Goal: Task Accomplishment & Management: Manage account settings

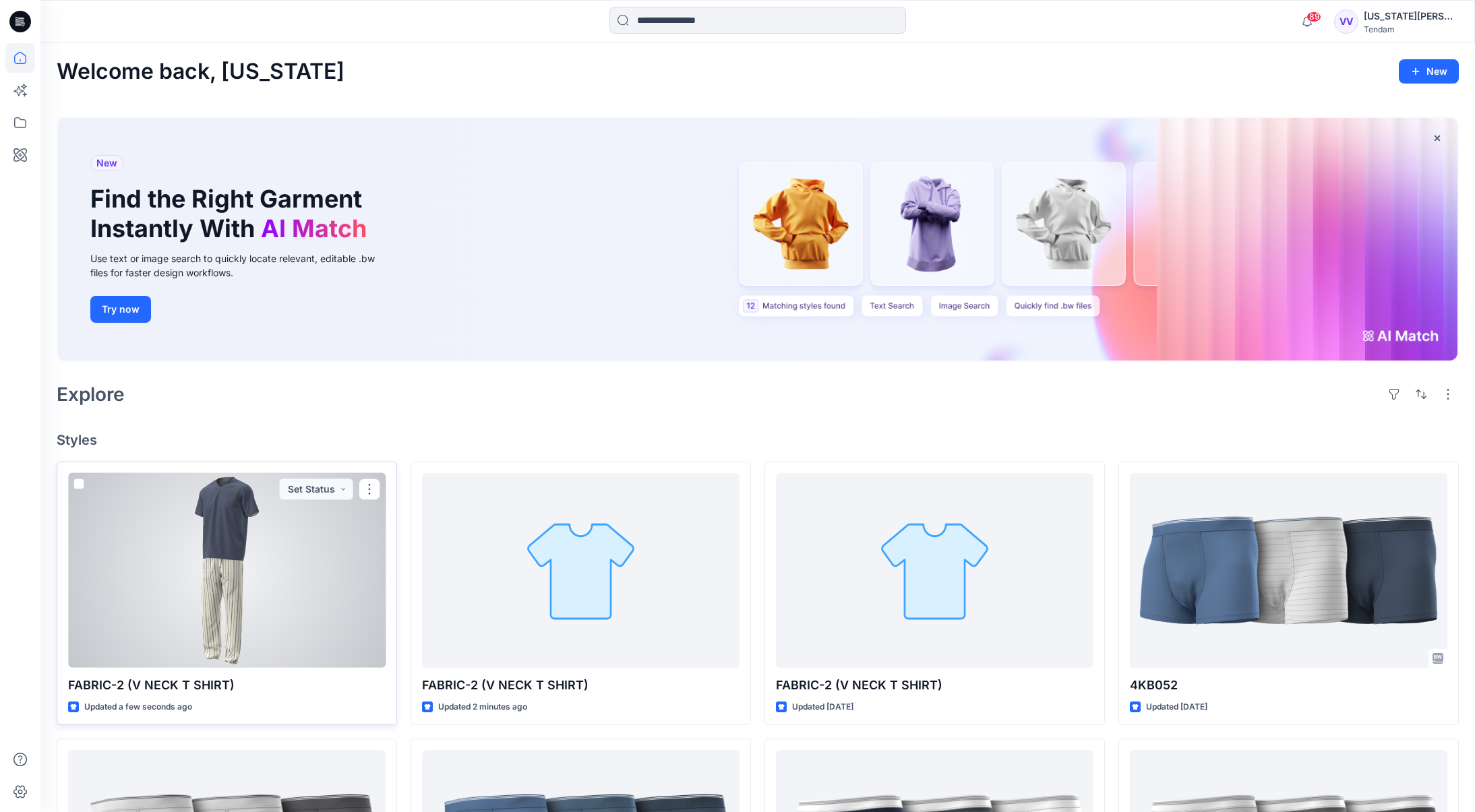
click at [231, 594] on div at bounding box center [227, 570] width 318 height 195
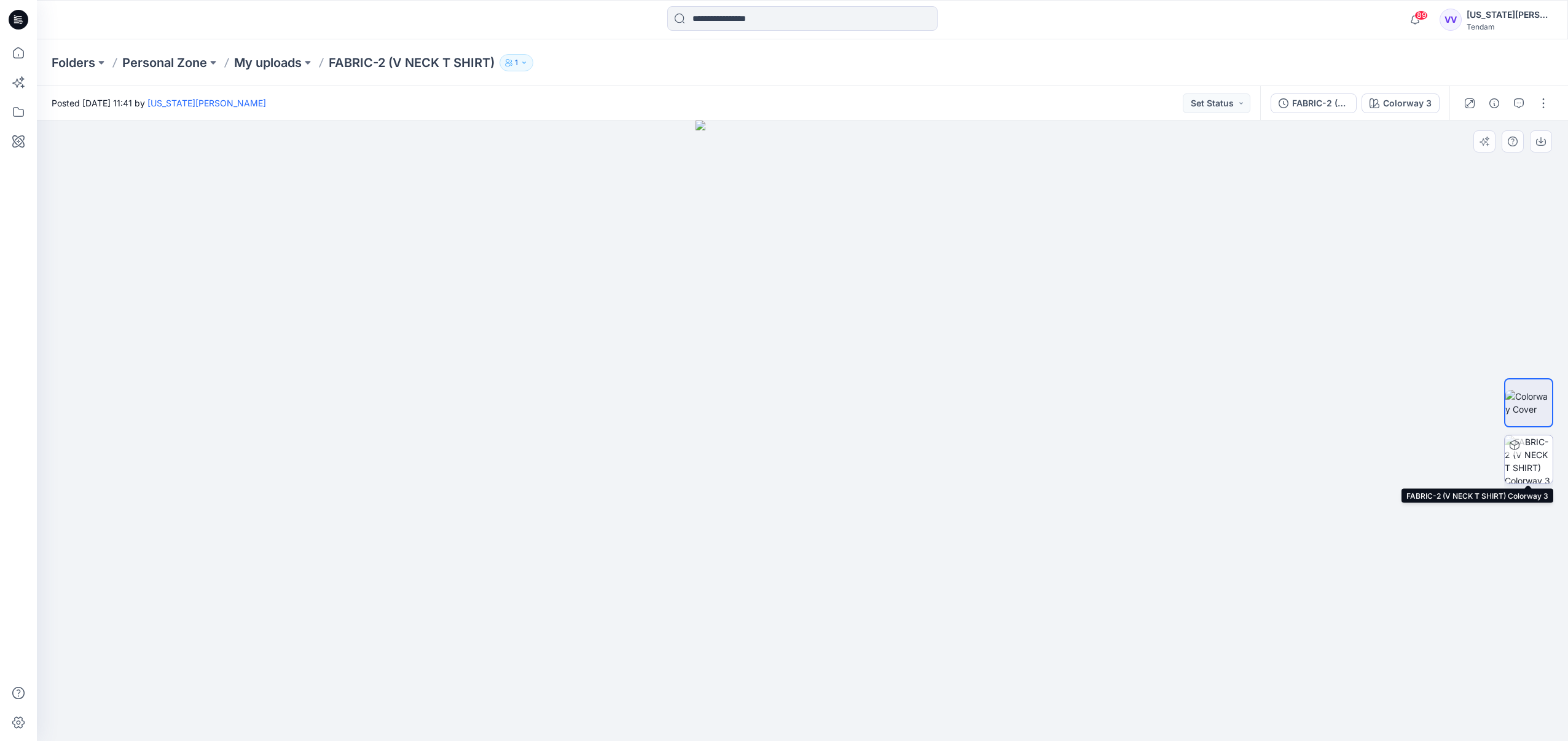
click at [1353, 459] on img at bounding box center [1529, 459] width 48 height 48
click at [1353, 396] on img at bounding box center [1529, 403] width 48 height 26
click at [525, 61] on icon "button" at bounding box center [524, 62] width 7 height 7
click at [567, 60] on div "Folders Personal Zone My uploads FABRIC-2 (V NECK T SHIRT) 1 Folder Access Pers…" at bounding box center [754, 62] width 1406 height 17
click at [18, 51] on icon at bounding box center [19, 53] width 27 height 27
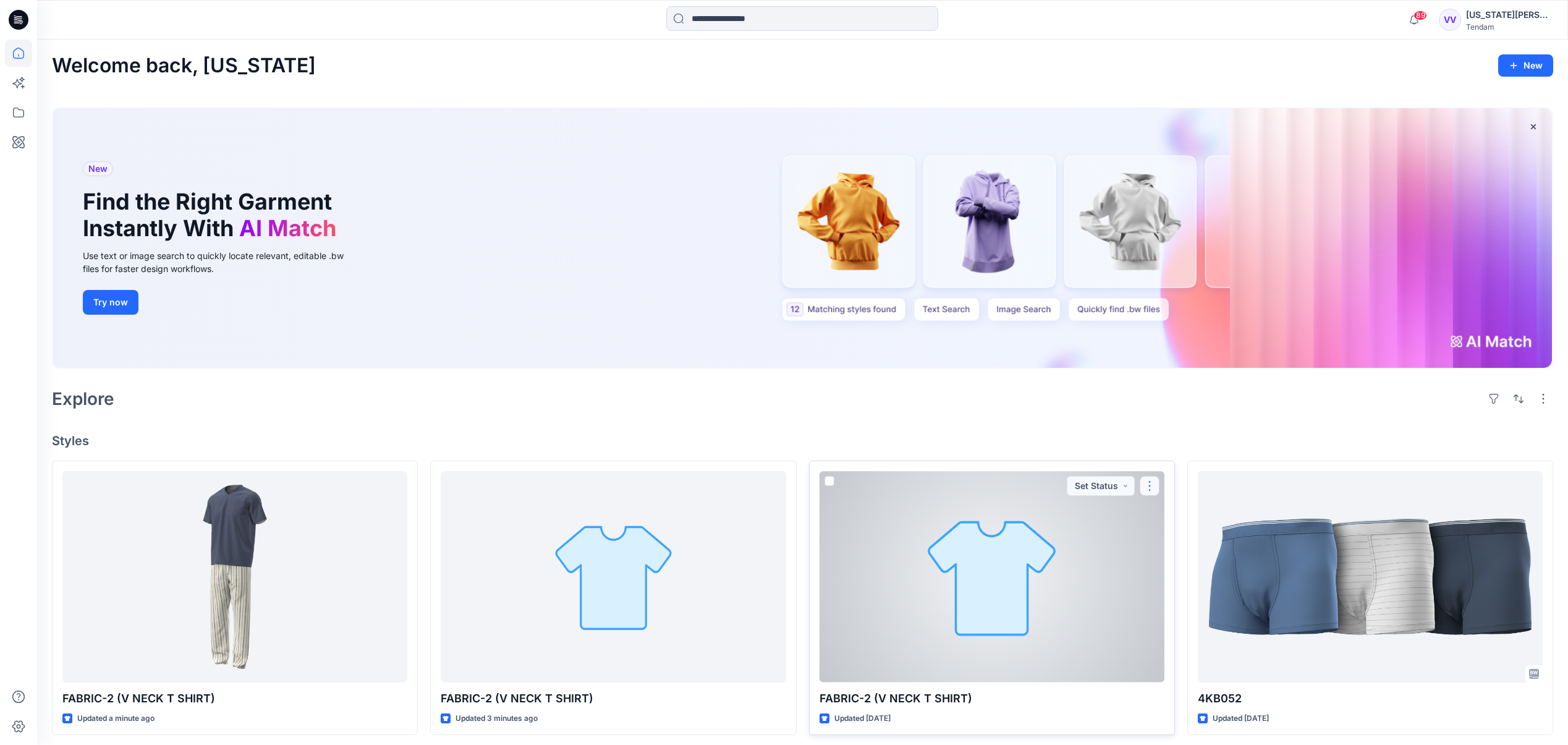
click at [1150, 484] on button "button" at bounding box center [1149, 485] width 20 height 20
click at [1181, 509] on button "Edit" at bounding box center [1208, 514] width 134 height 23
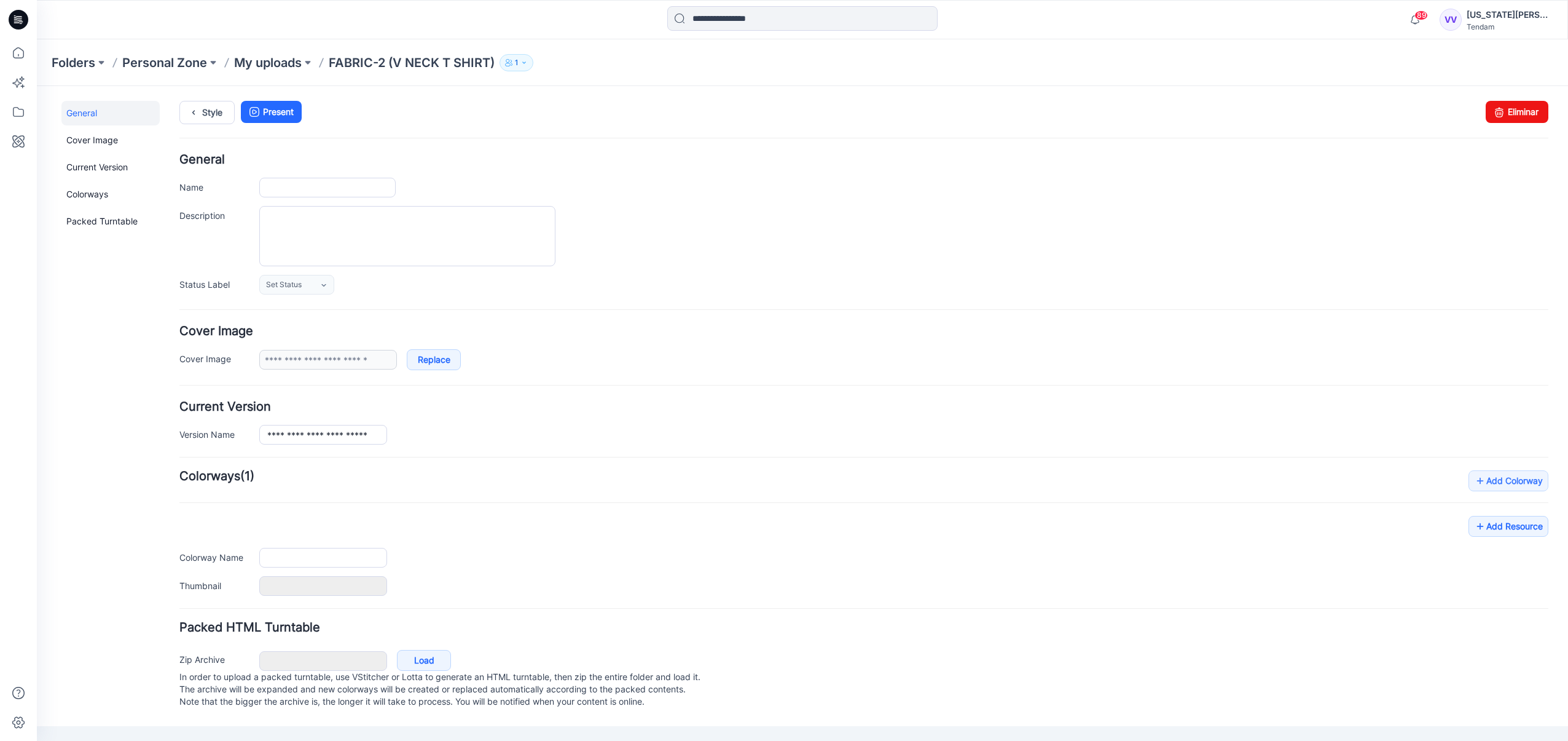
type input "**********"
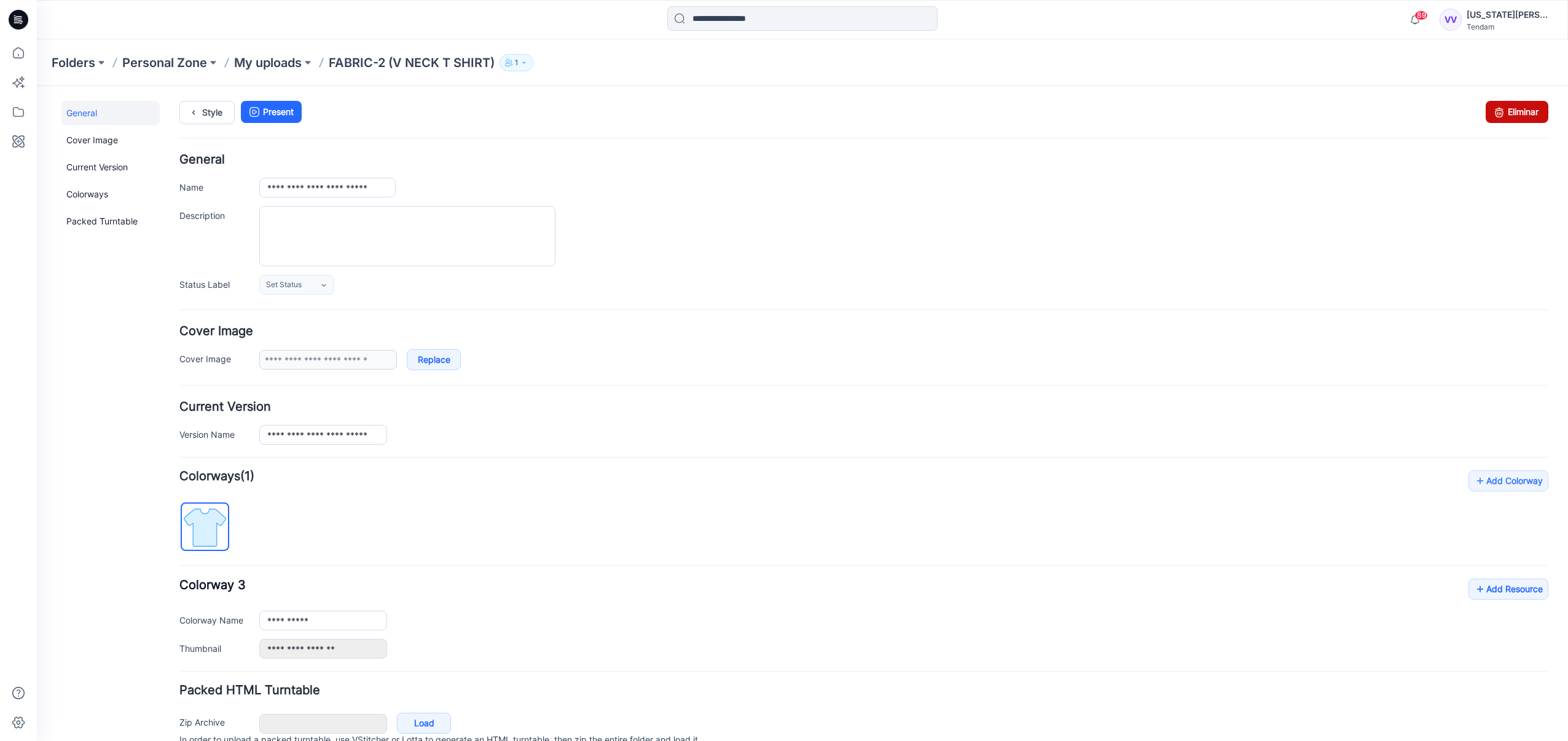
click at [1353, 105] on link "Eliminar" at bounding box center [1517, 112] width 63 height 22
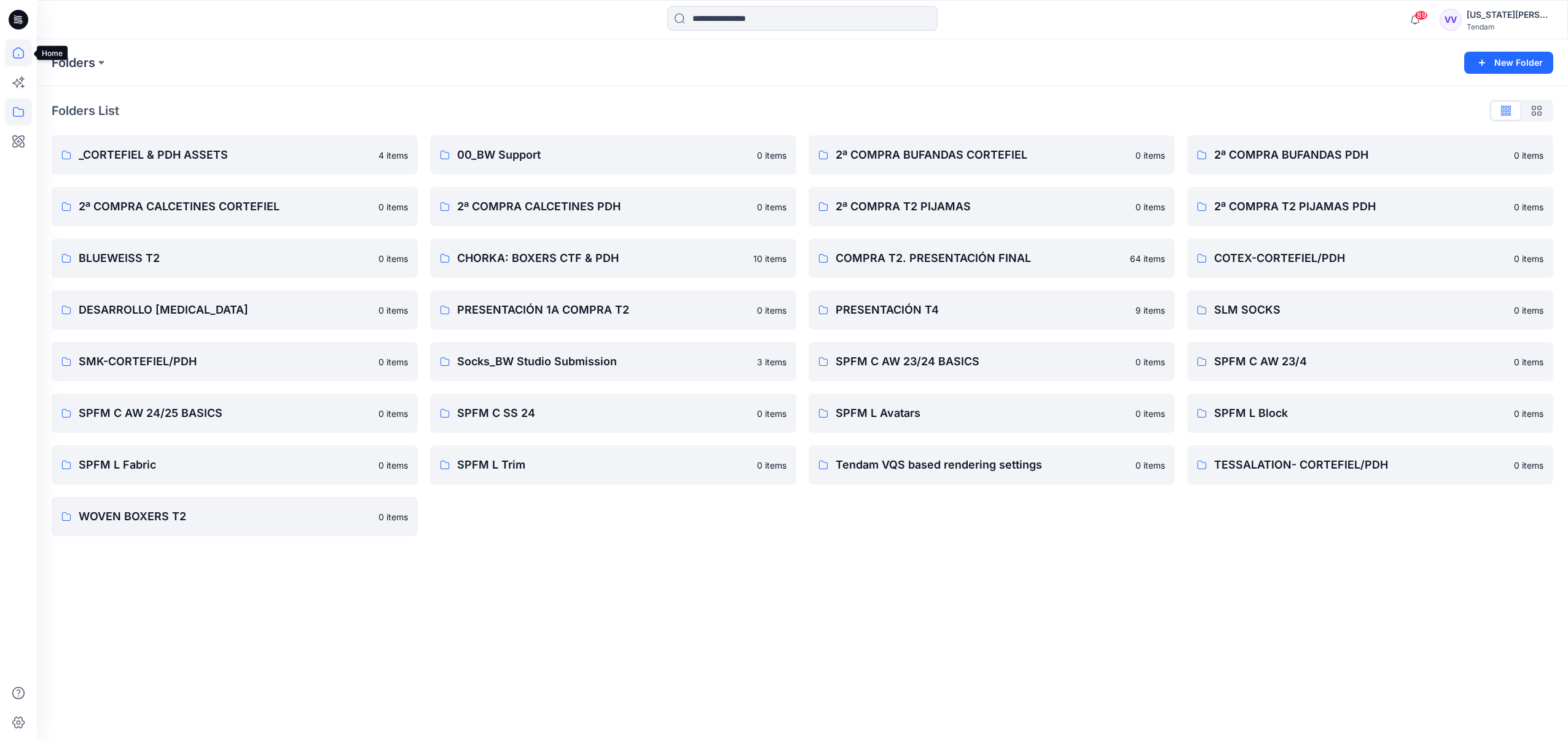
click at [19, 51] on icon at bounding box center [19, 53] width 27 height 27
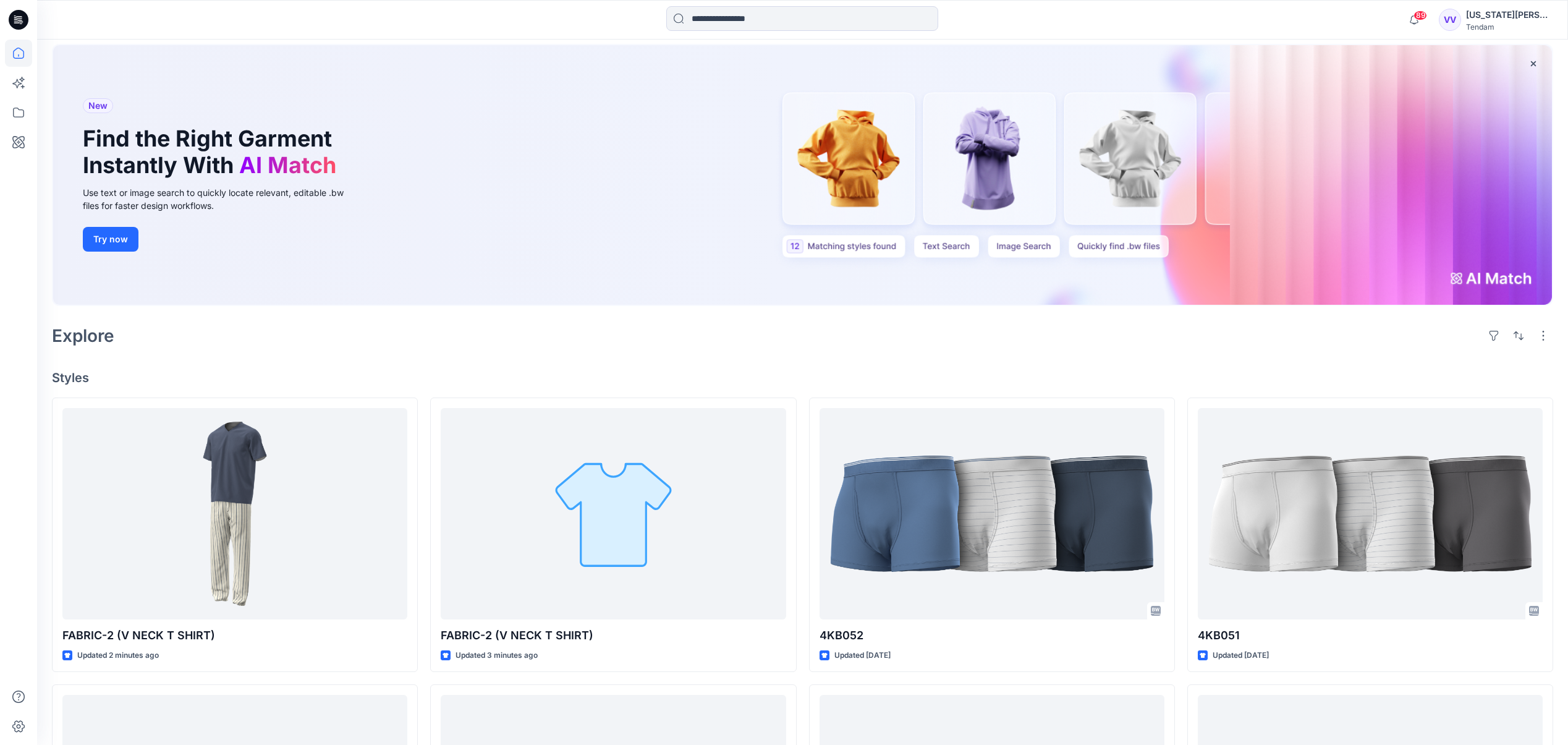
scroll to position [54, 0]
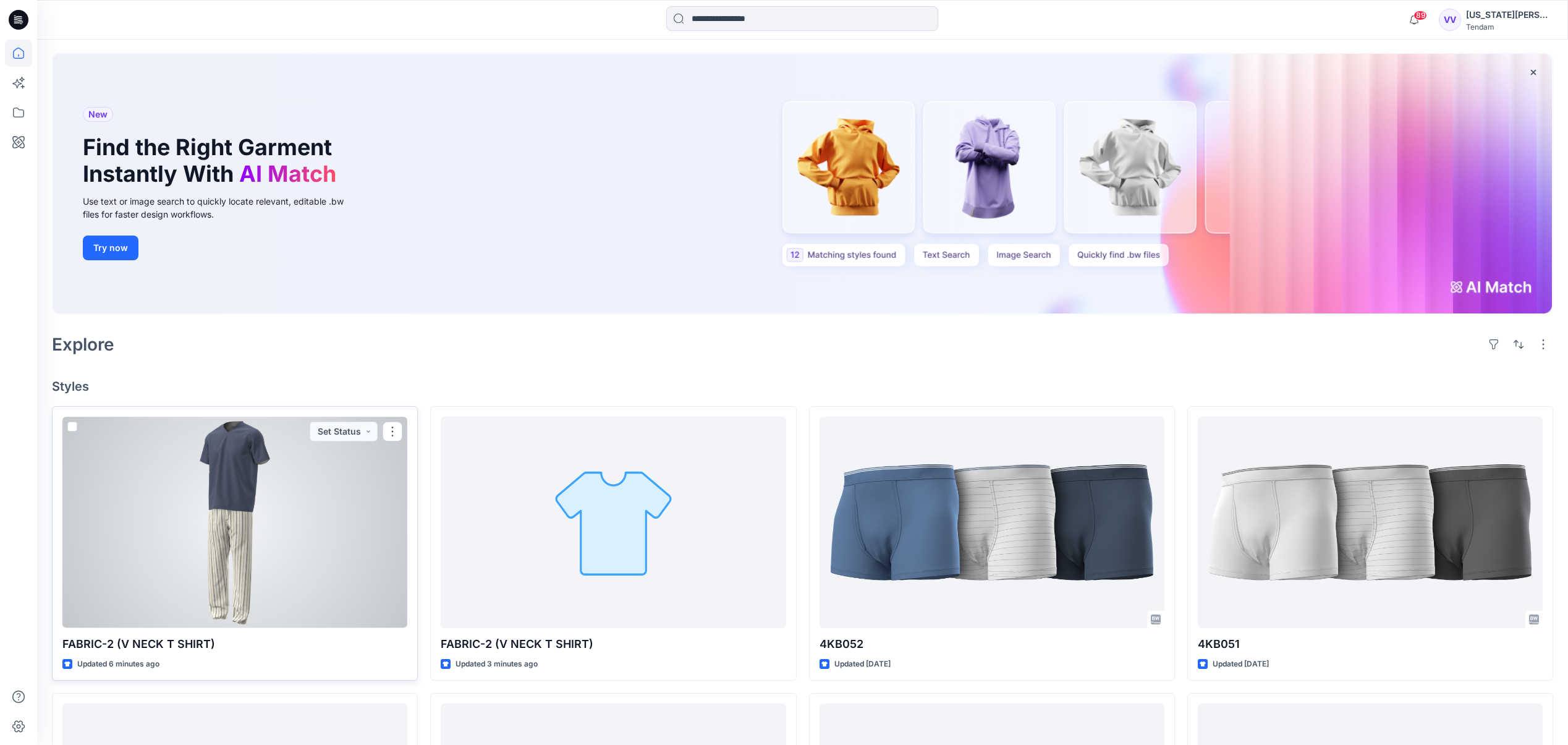
click at [303, 540] on div at bounding box center [235, 522] width 345 height 210
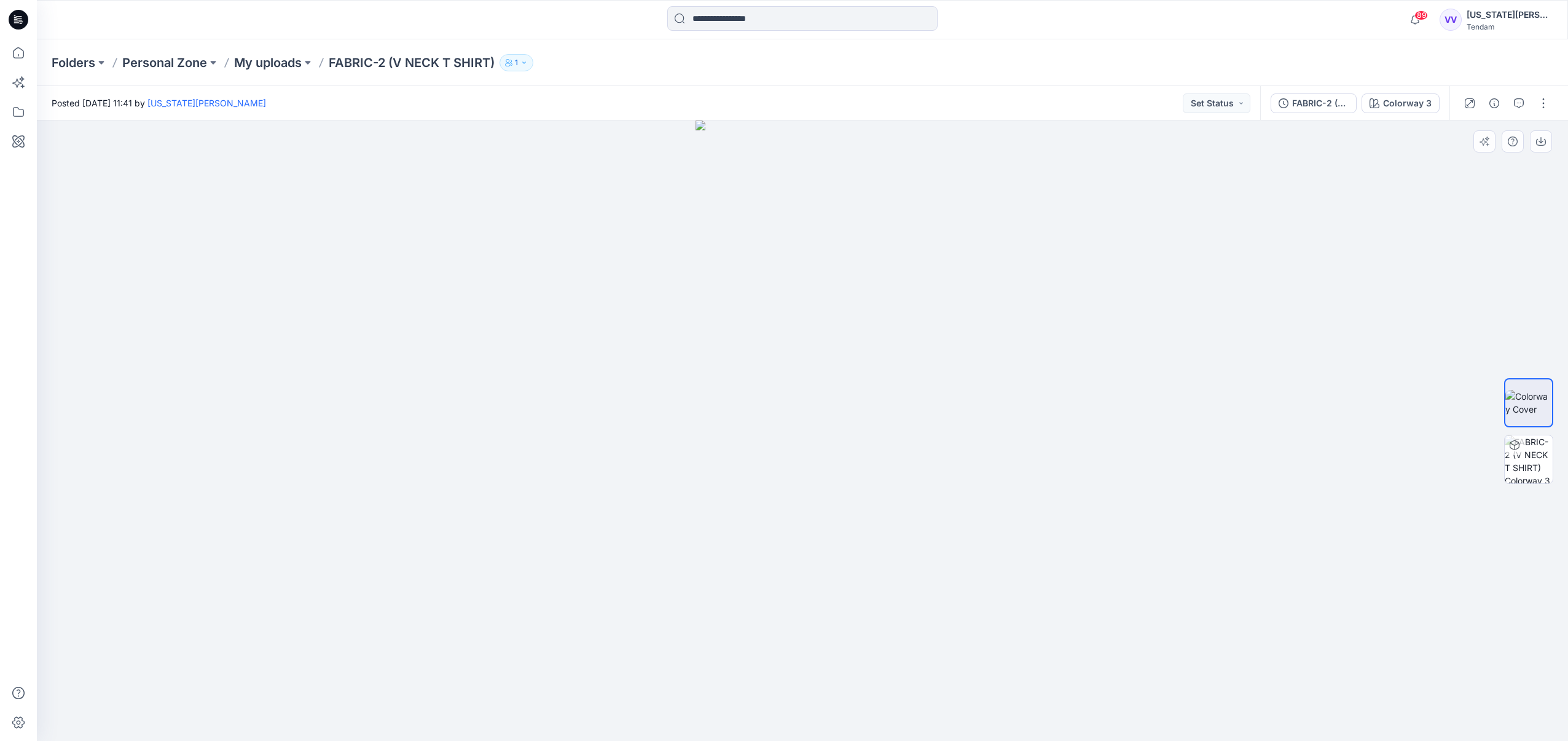
drag, startPoint x: 1022, startPoint y: 546, endPoint x: 884, endPoint y: 579, distance: 141.9
click at [844, 595] on div at bounding box center [802, 431] width 1531 height 620
click at [1531, 459] on img at bounding box center [1529, 459] width 48 height 48
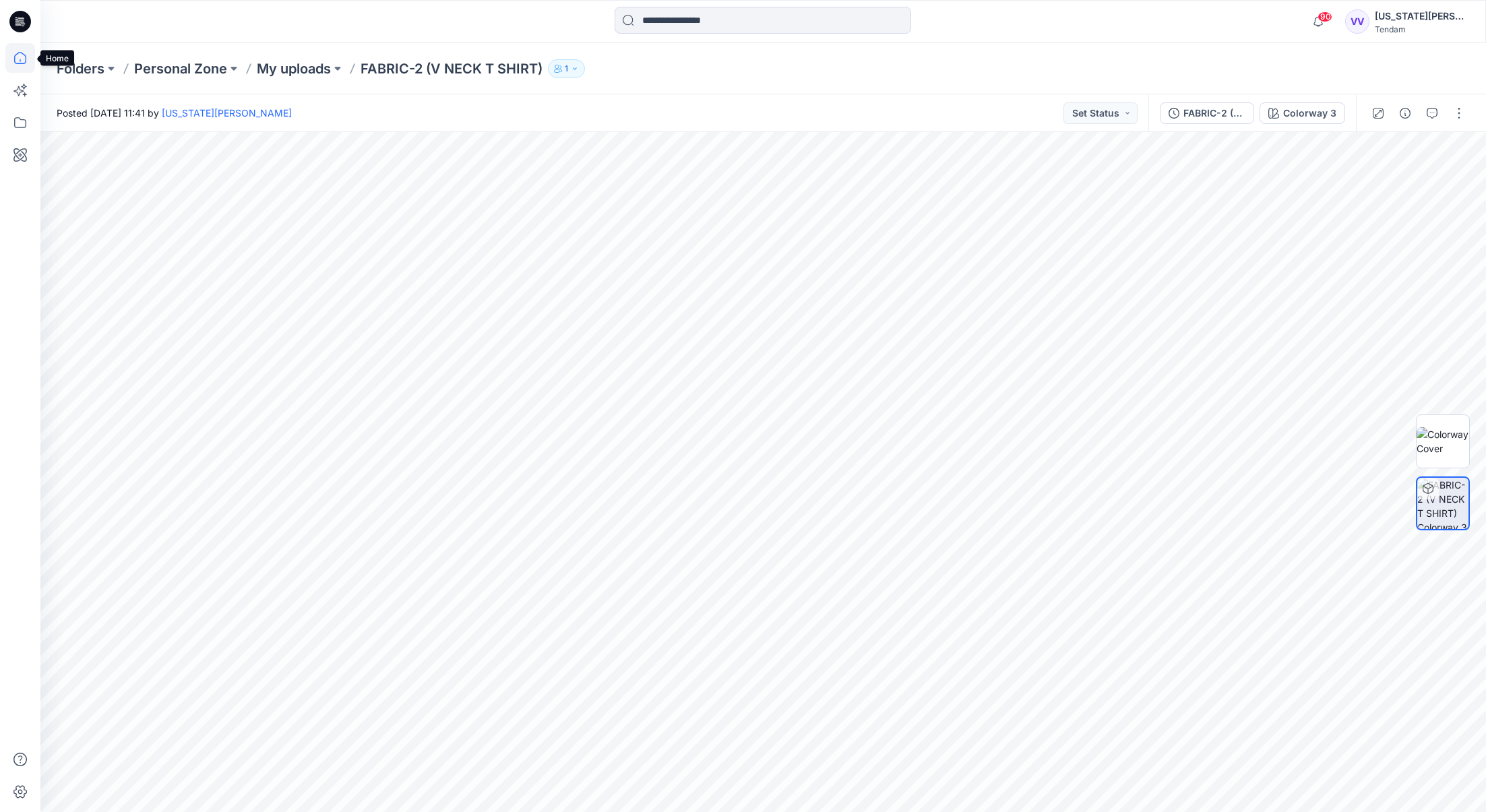
click at [24, 56] on icon at bounding box center [20, 58] width 30 height 30
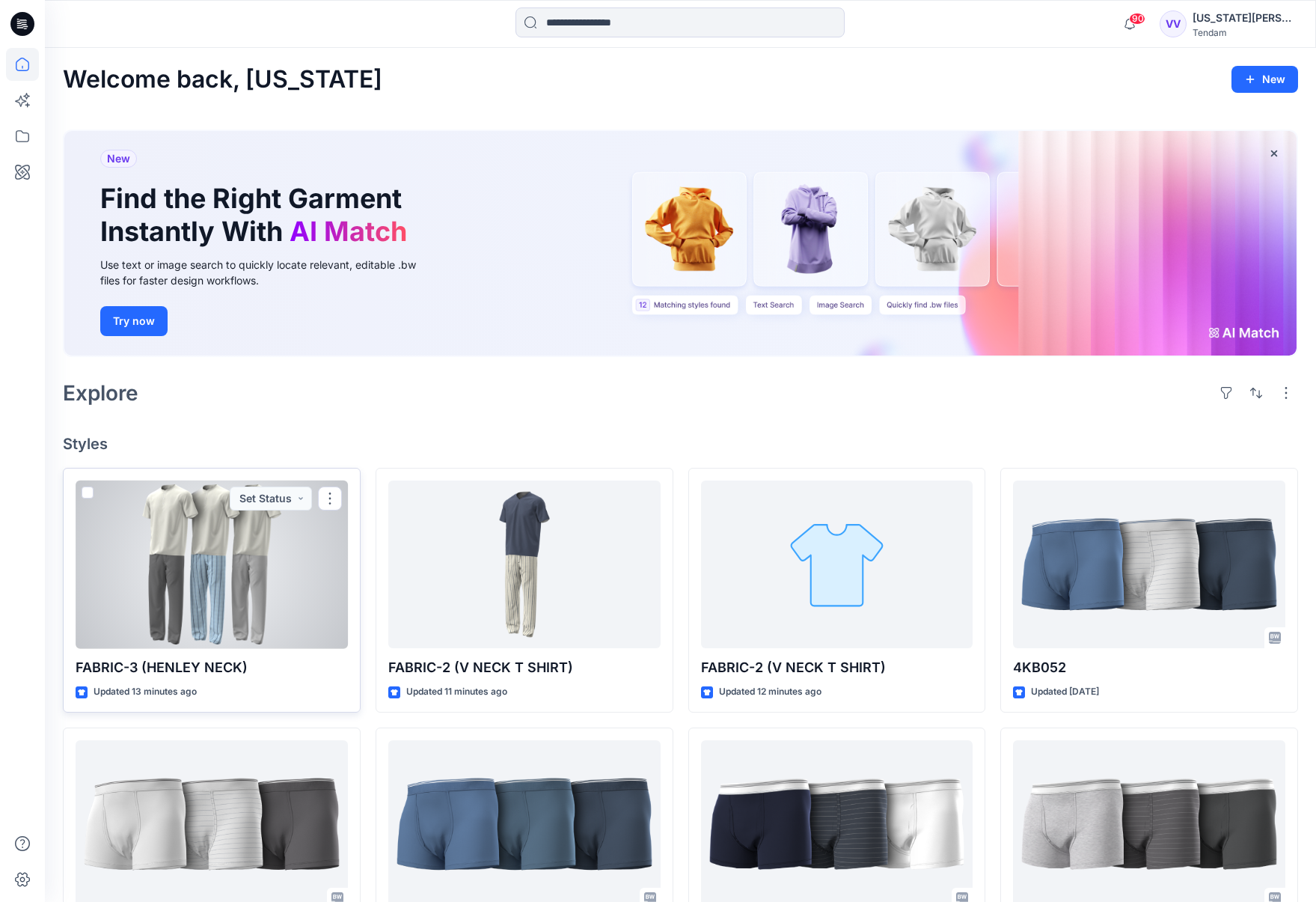
click at [243, 574] on div at bounding box center [212, 564] width 272 height 168
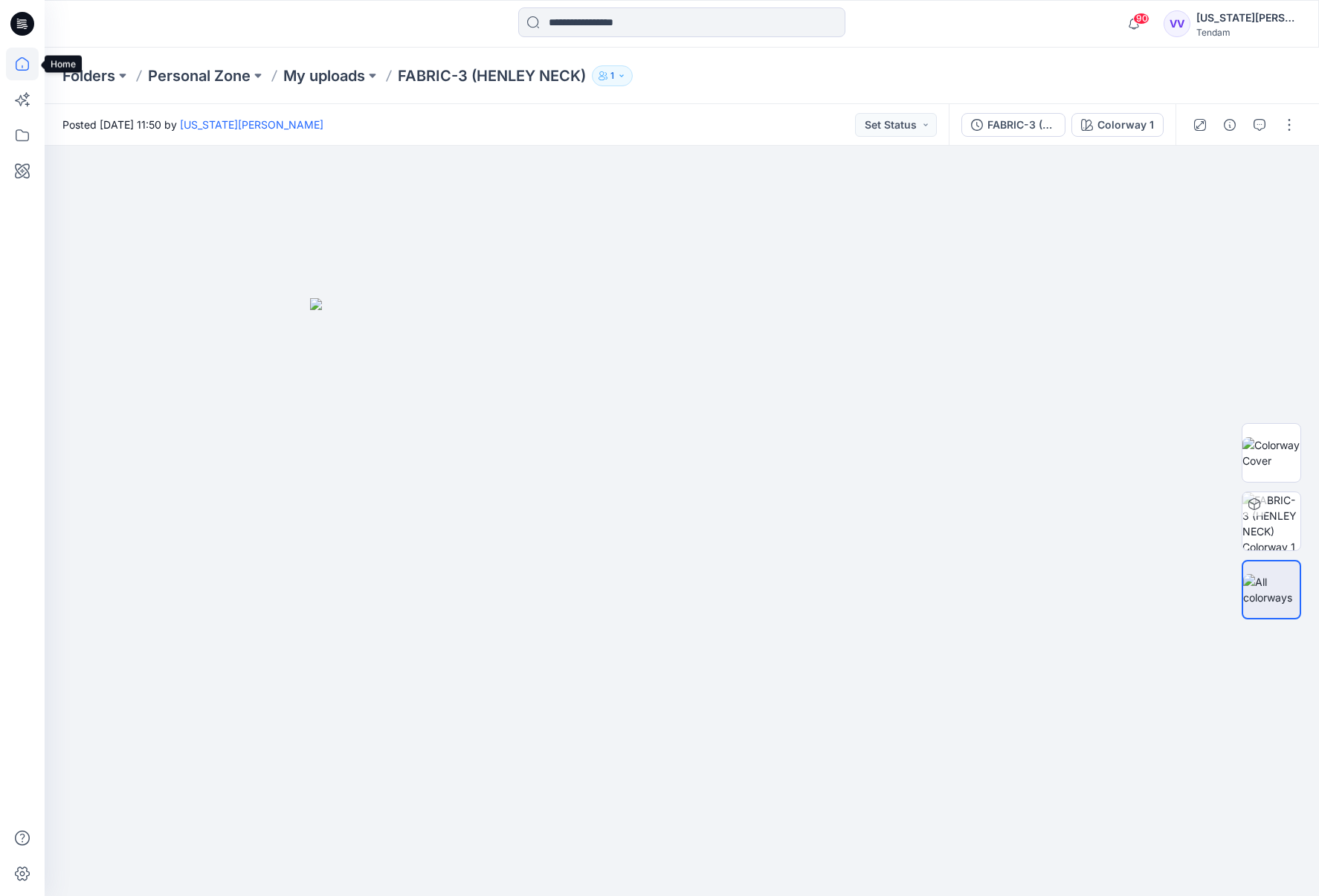
click at [23, 60] on icon at bounding box center [23, 64] width 33 height 33
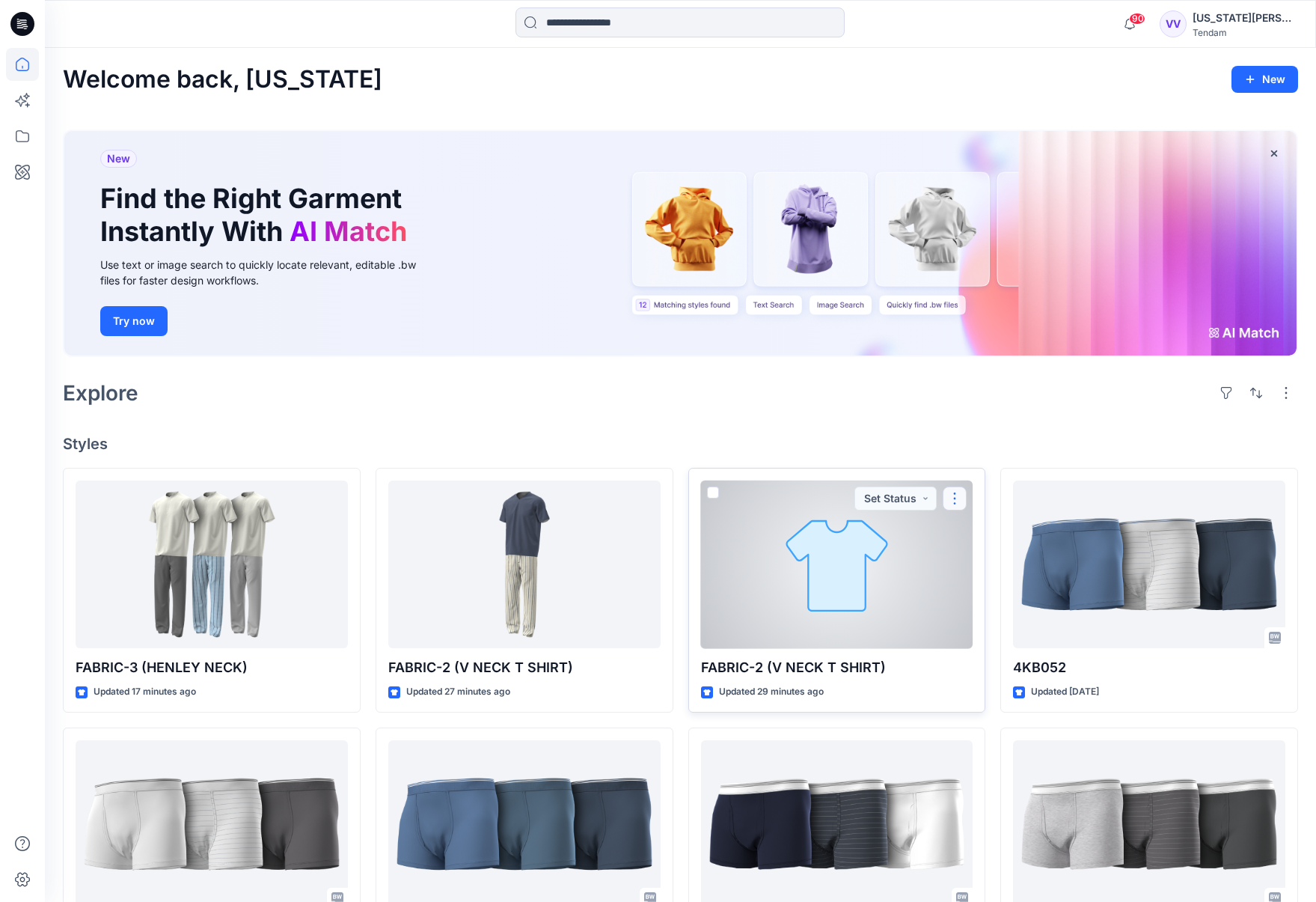
click at [957, 496] on button "button" at bounding box center [954, 498] width 24 height 24
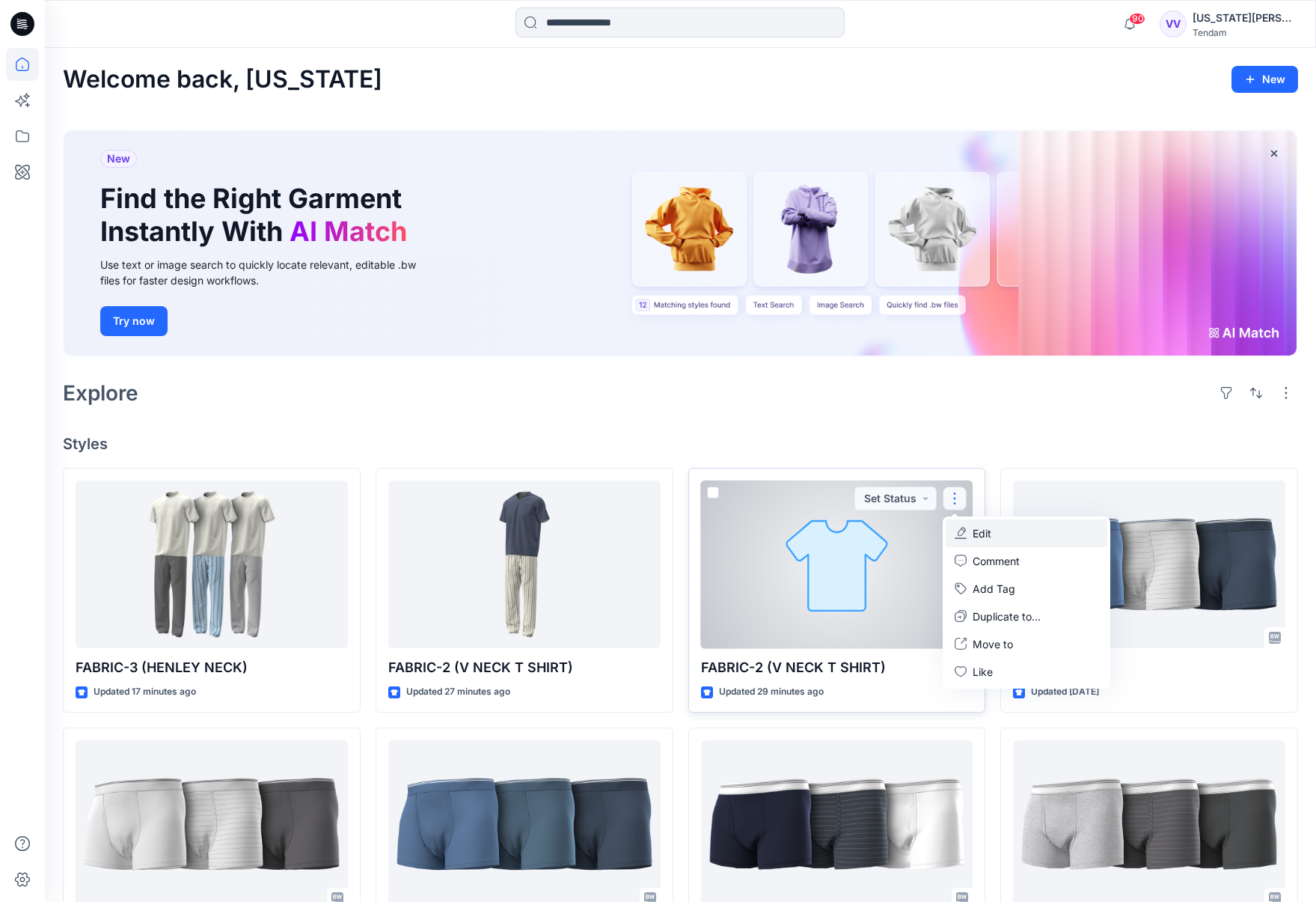
click at [994, 533] on button "Edit" at bounding box center [1026, 532] width 162 height 27
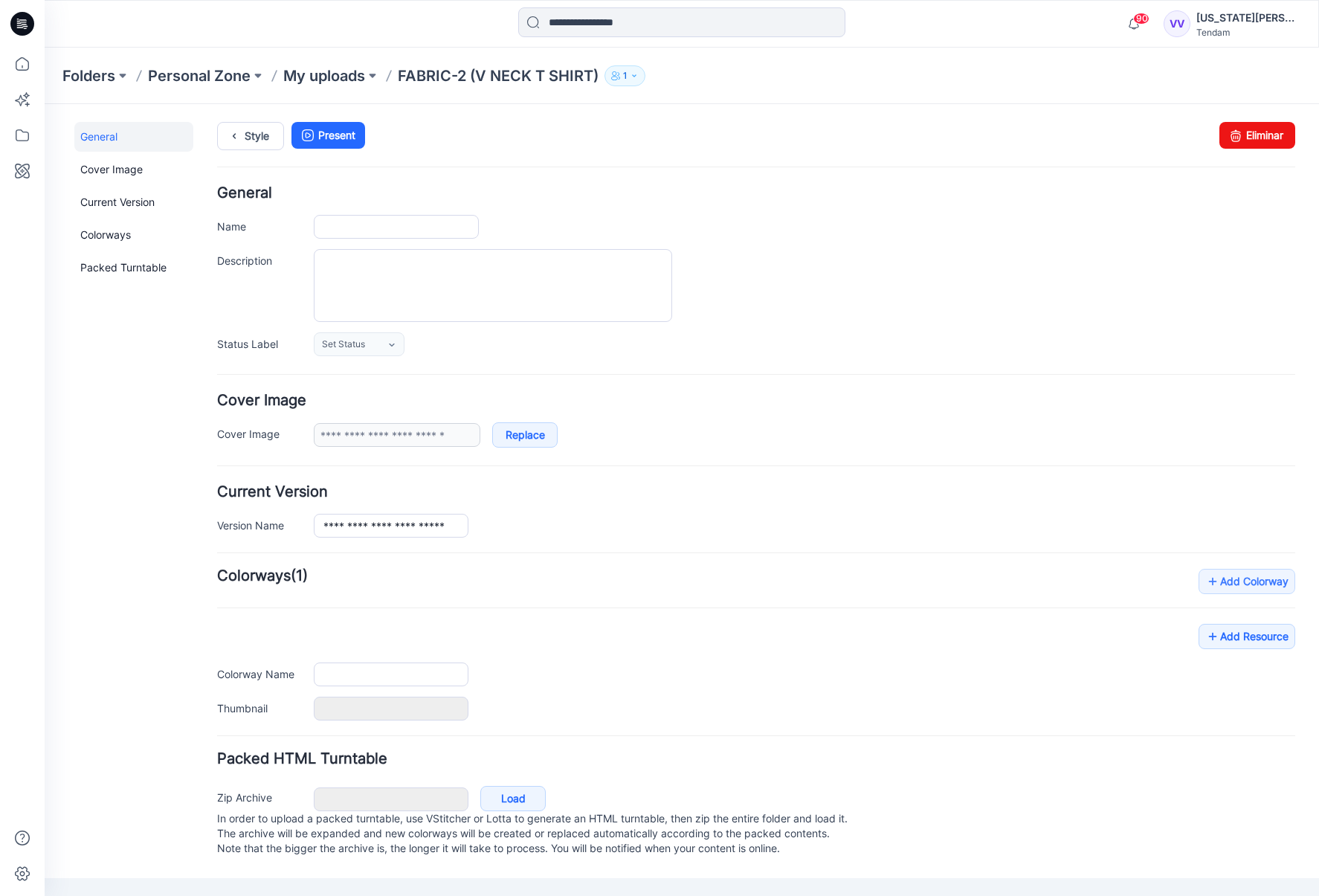
type input "**********"
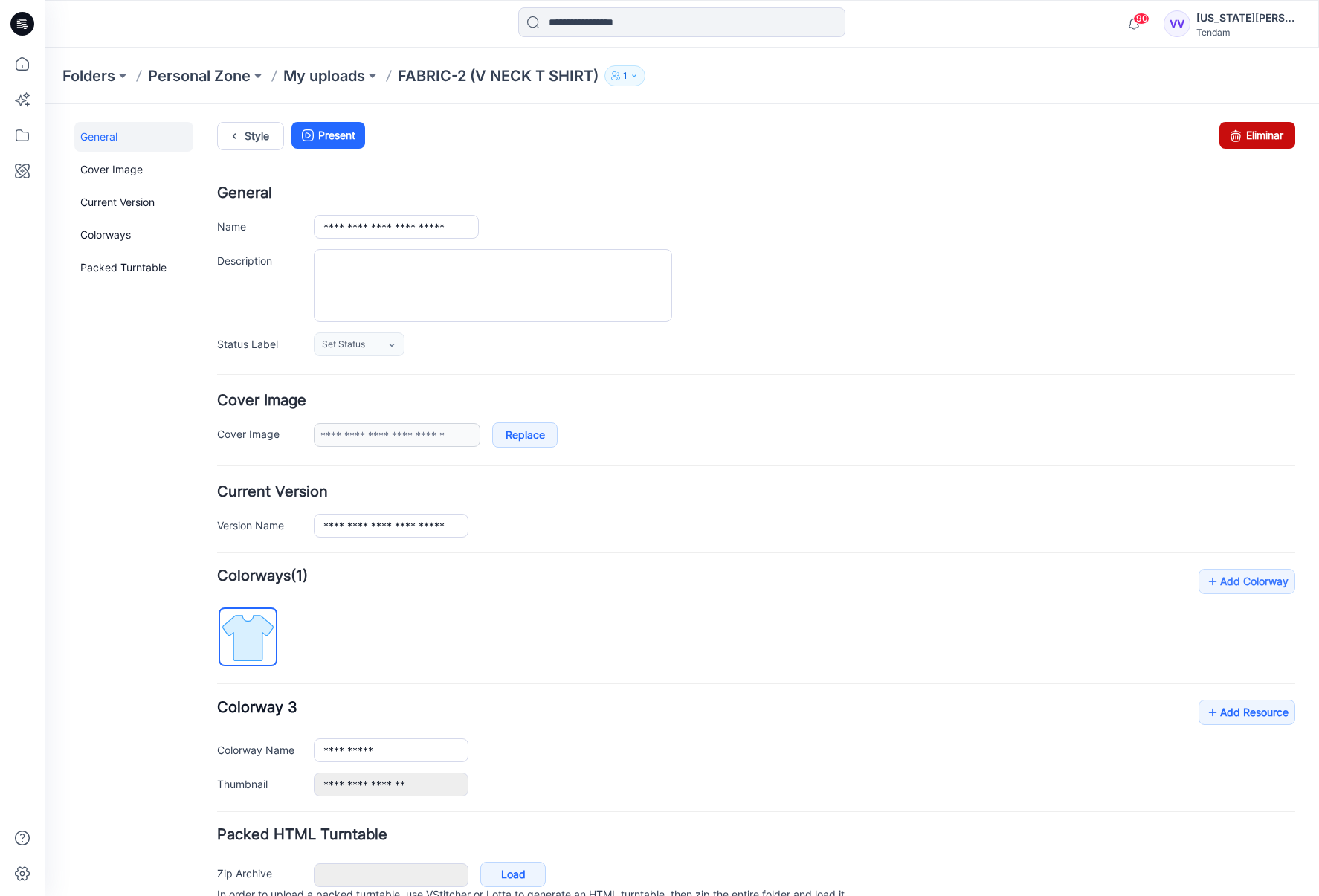
click at [1248, 137] on link "Eliminar" at bounding box center [1258, 135] width 76 height 26
